Goal: Task Accomplishment & Management: Use online tool/utility

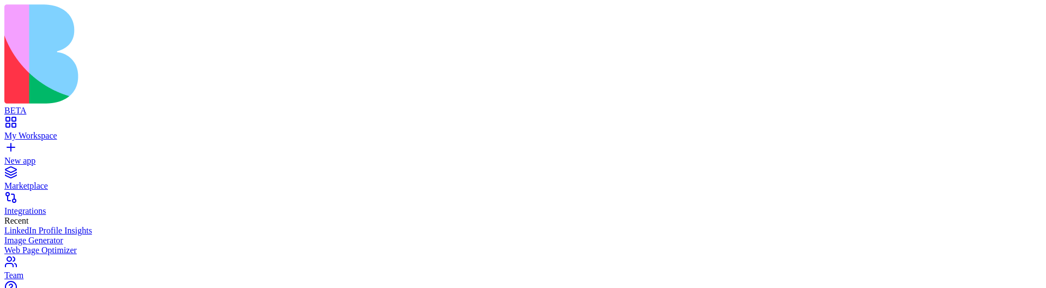
scroll to position [5791, 0]
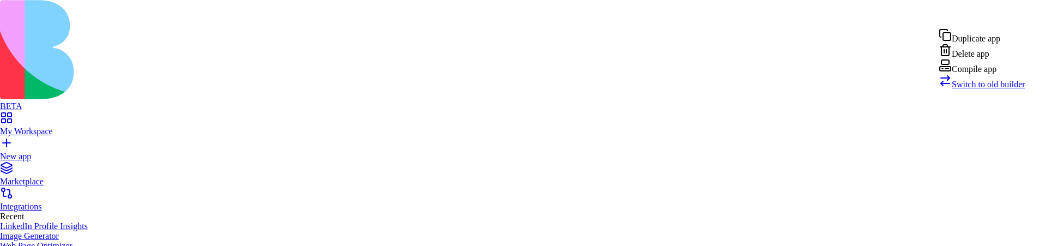
click at [974, 74] on div "Compile app" at bounding box center [982, 66] width 87 height 15
